Goal: Communication & Community: Participate in discussion

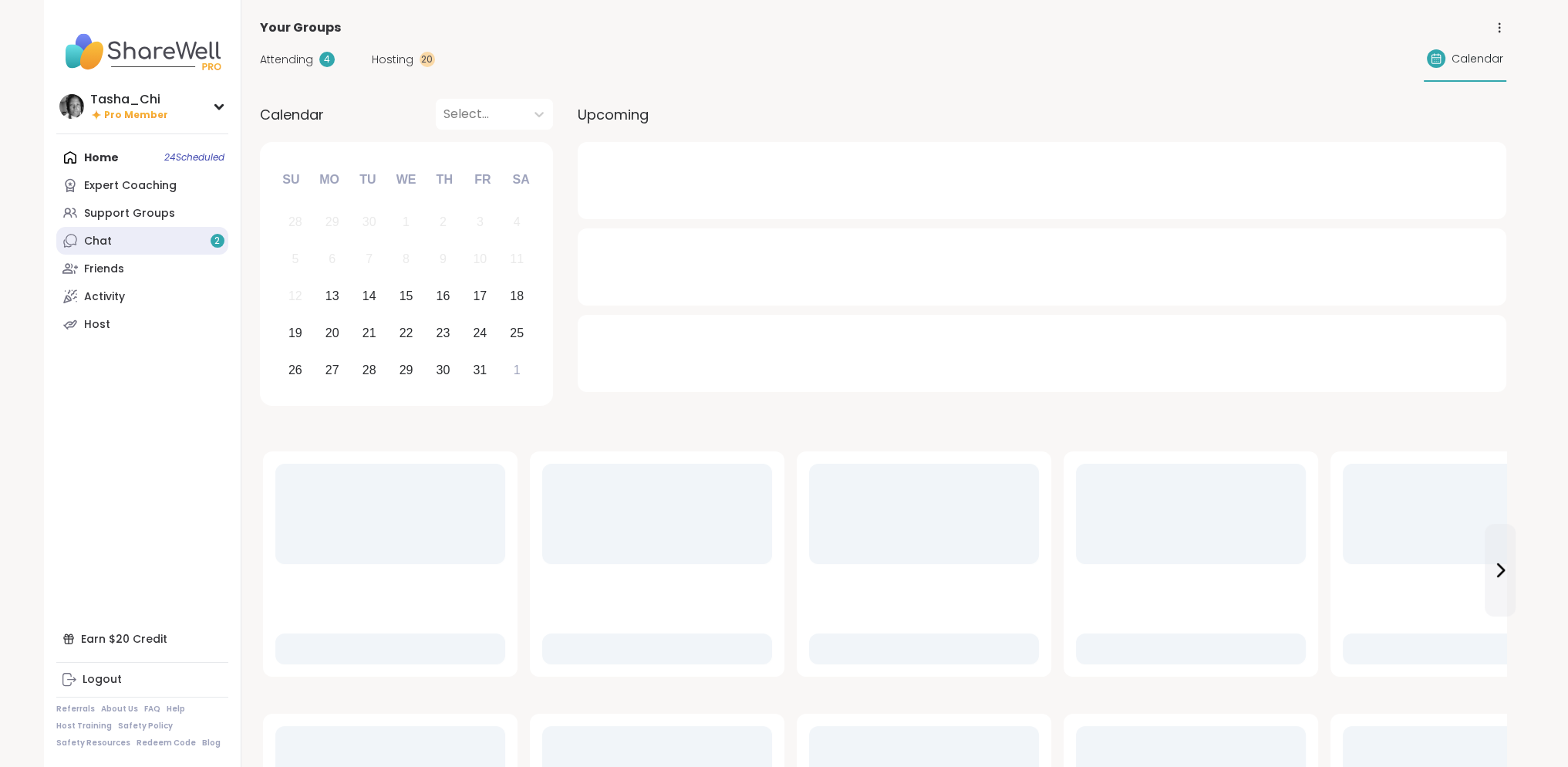
click at [137, 237] on link "Chat 2" at bounding box center [142, 241] width 172 height 28
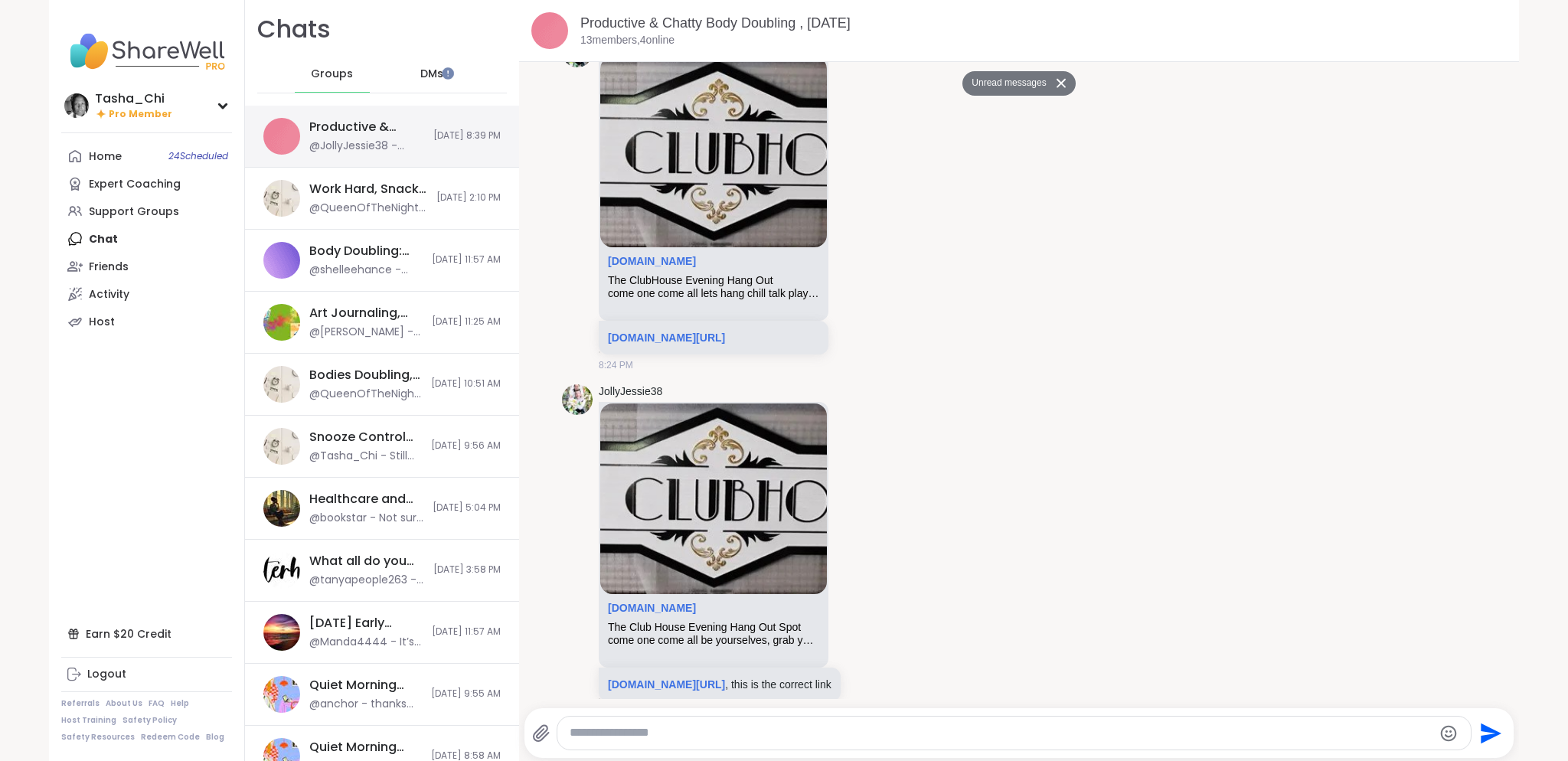
click at [395, 136] on div "Productive & Chatty Body Doubling , [DATE] @JollyJessie38 - [DOMAIN_NAME][URL] …" at bounding box center [381, 136] width 274 height 62
click at [133, 161] on link "Home 24 Scheduled" at bounding box center [147, 157] width 171 height 27
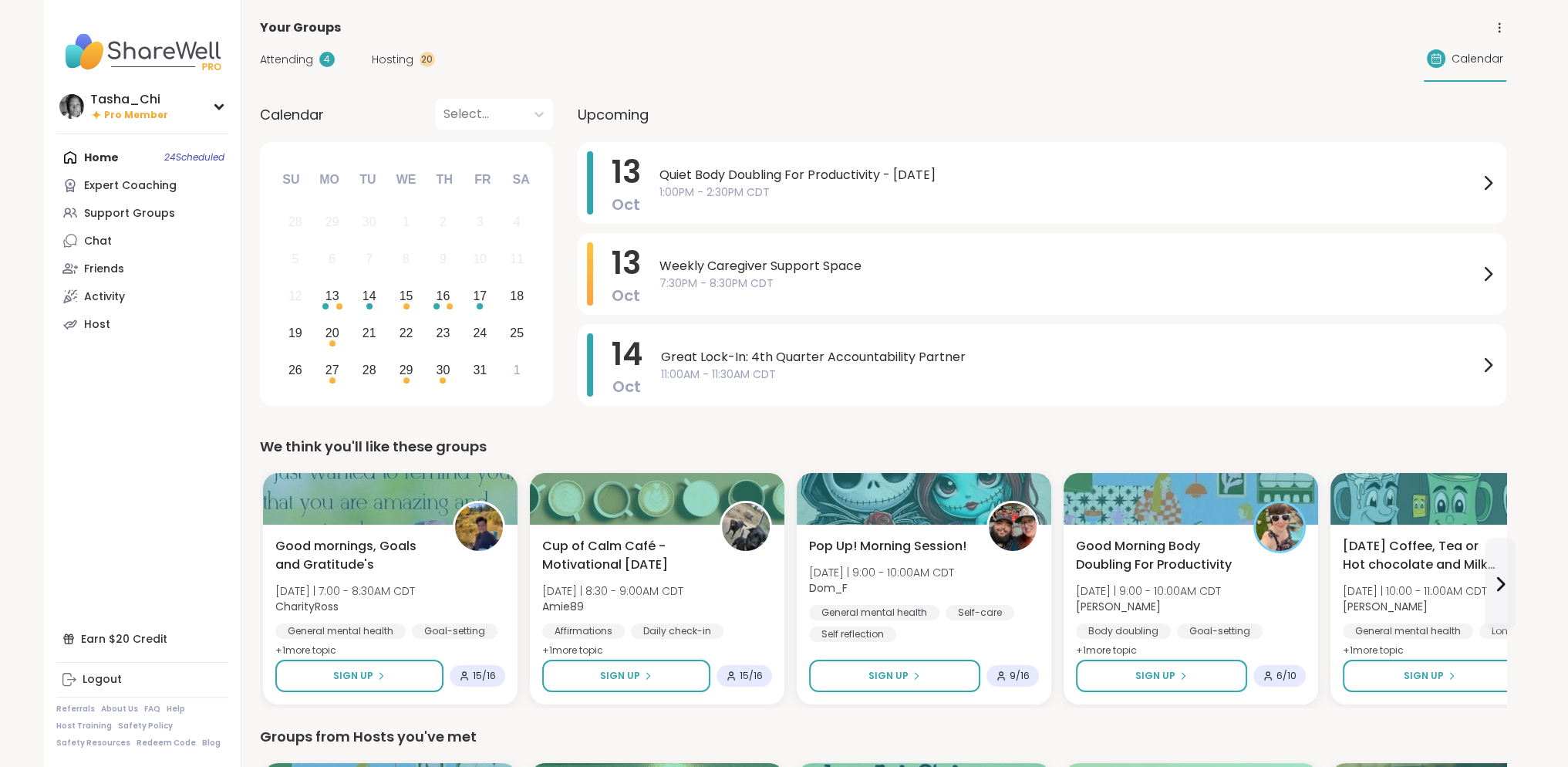
click at [382, 59] on span "Hosting" at bounding box center [392, 59] width 41 height 16
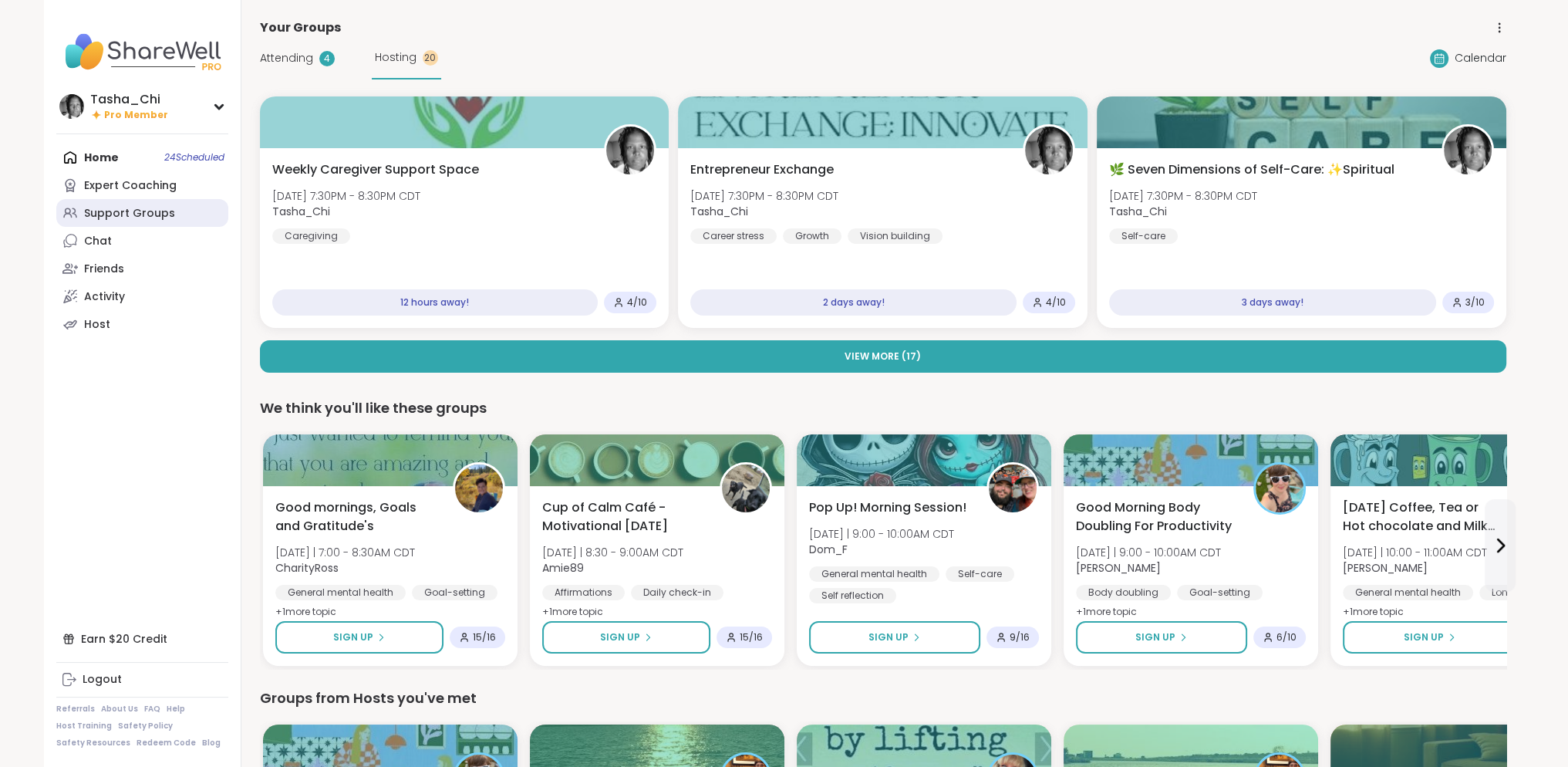
click at [143, 212] on div "Support Groups" at bounding box center [129, 214] width 91 height 16
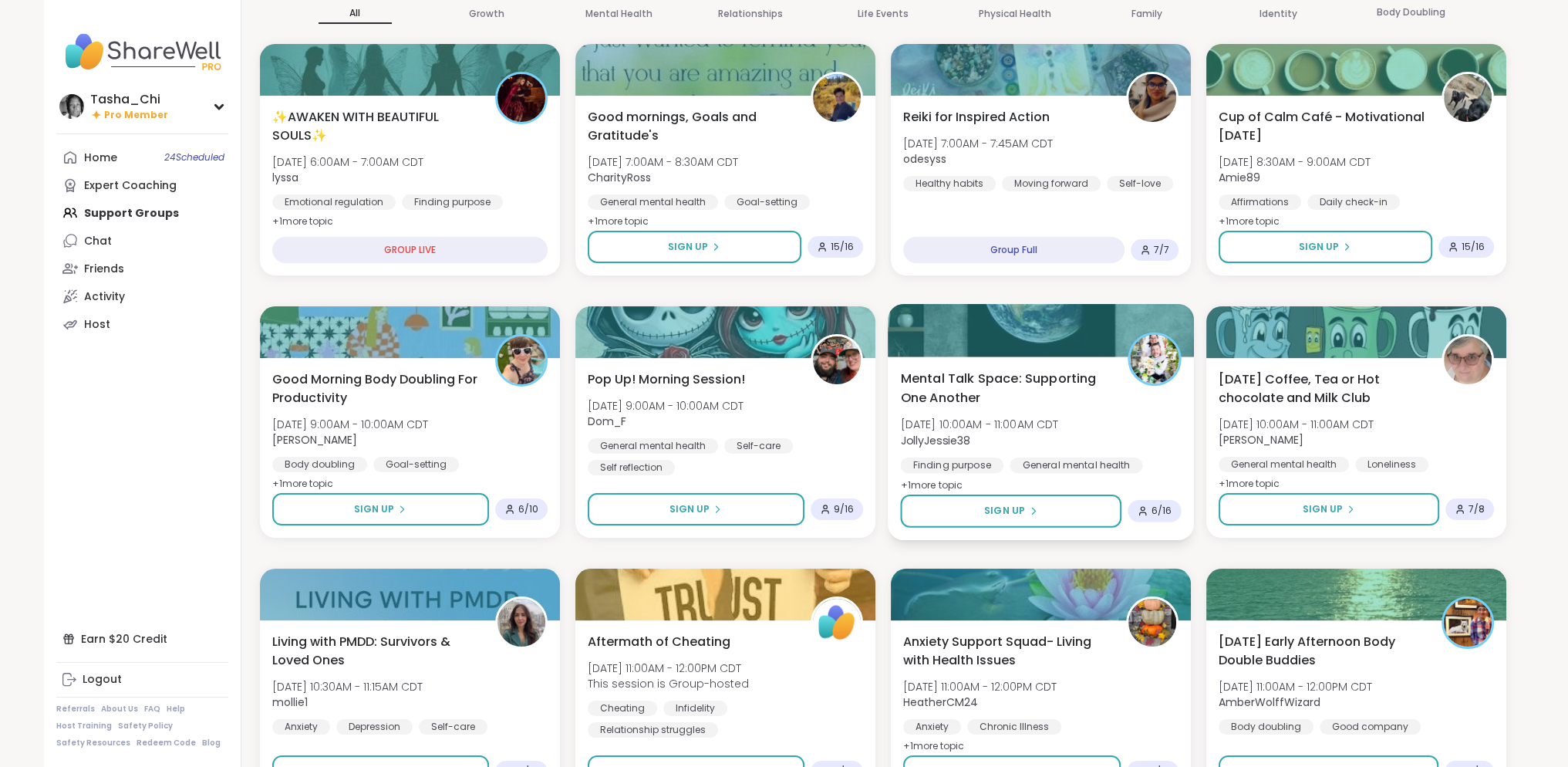
scroll to position [232, 0]
